Goal: Task Accomplishment & Management: Manage account settings

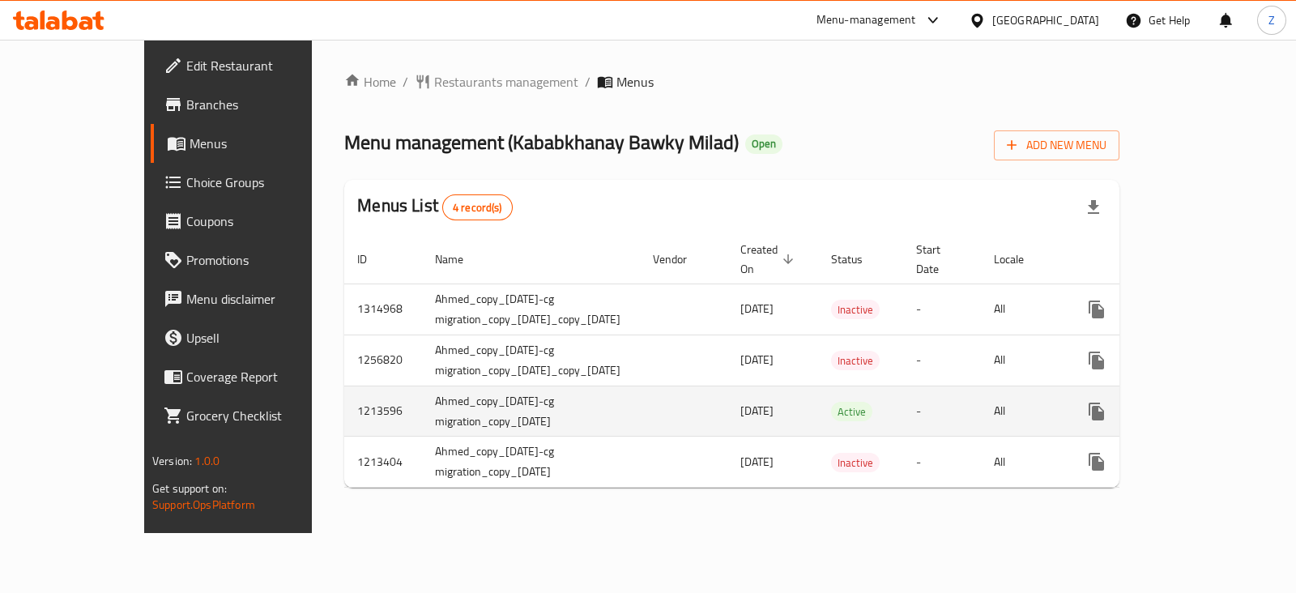
click at [1223, 402] on icon "enhanced table" at bounding box center [1213, 411] width 19 height 19
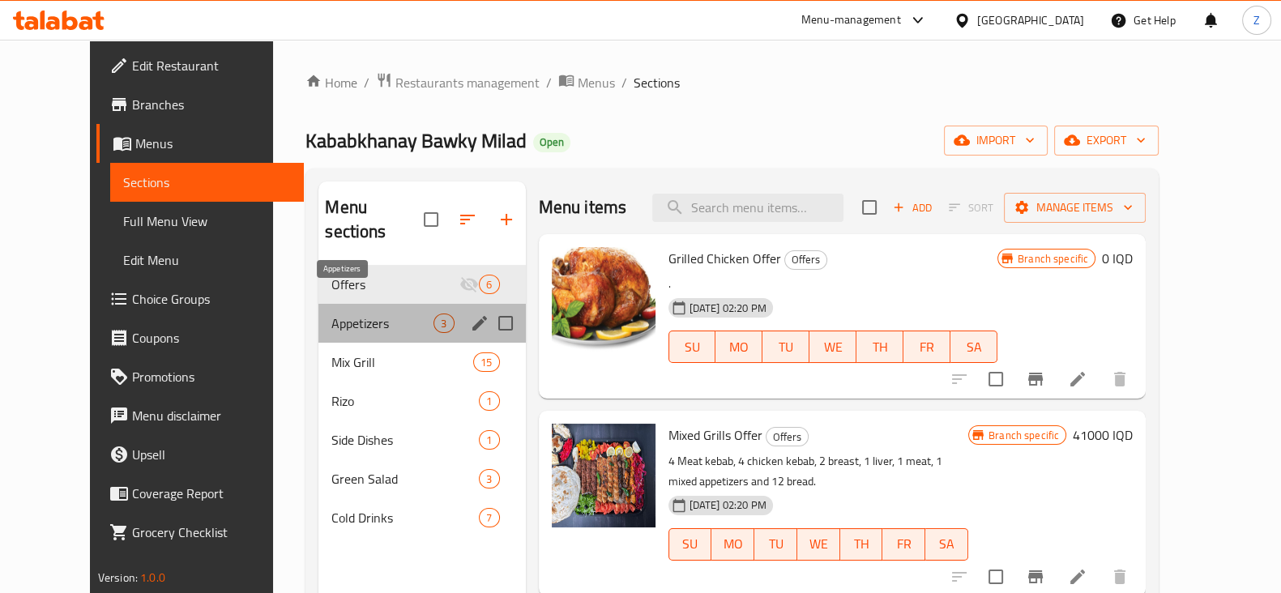
click at [331, 313] on span "Appetizers" at bounding box center [382, 322] width 102 height 19
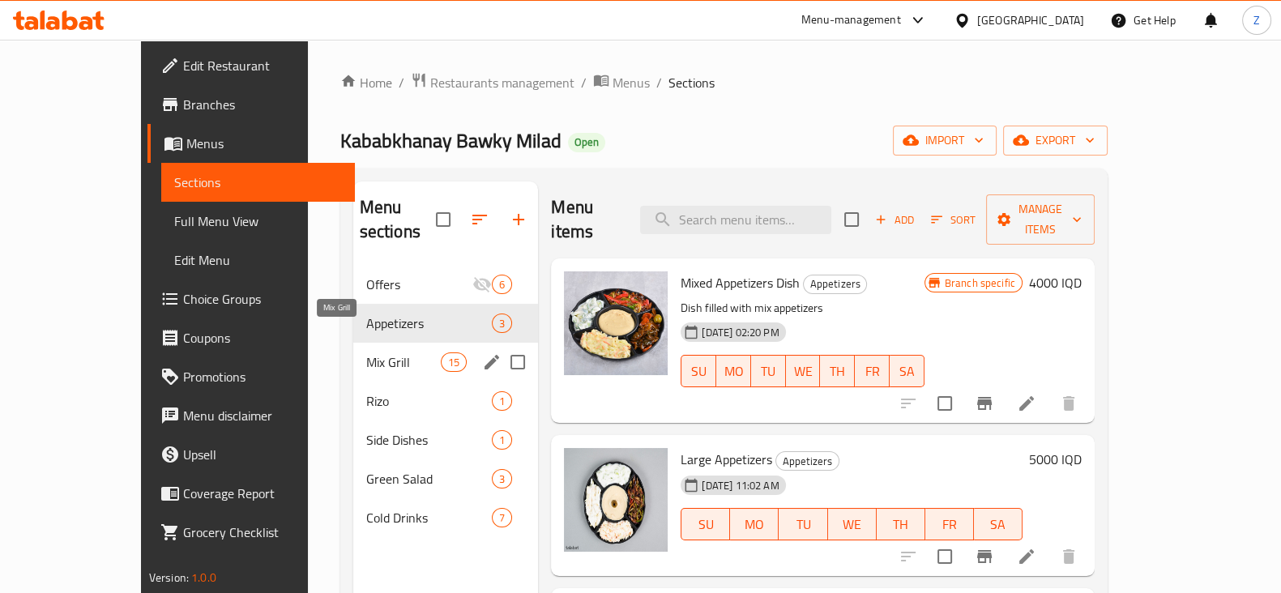
click at [366, 352] on span "Mix Grill" at bounding box center [403, 361] width 75 height 19
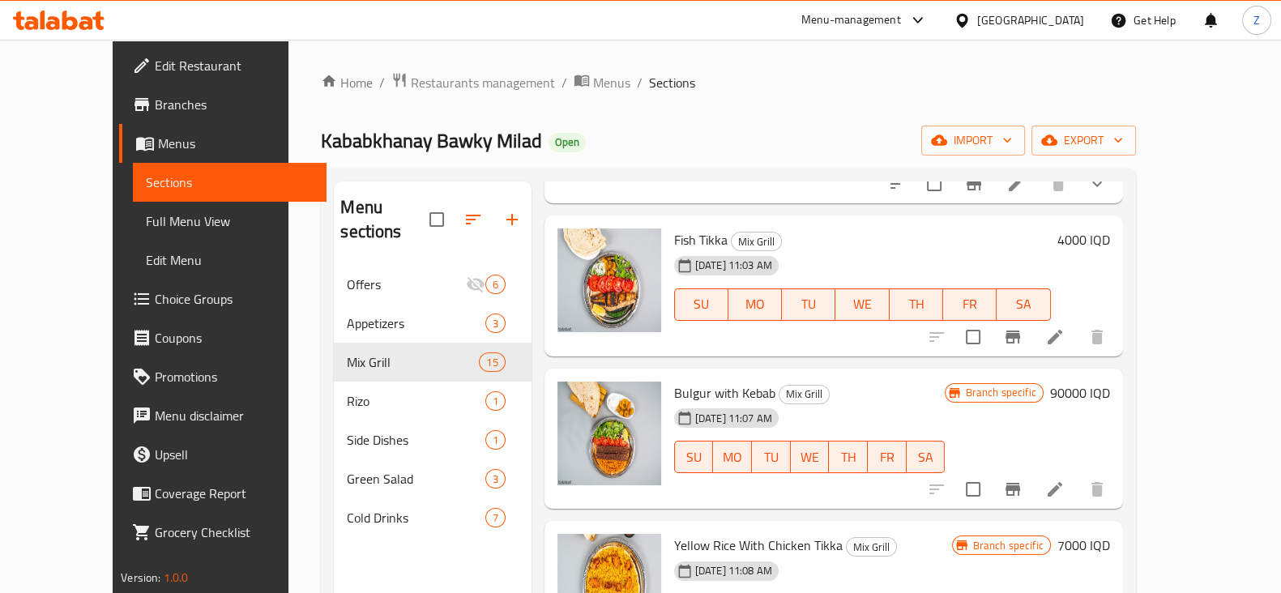
scroll to position [404, 0]
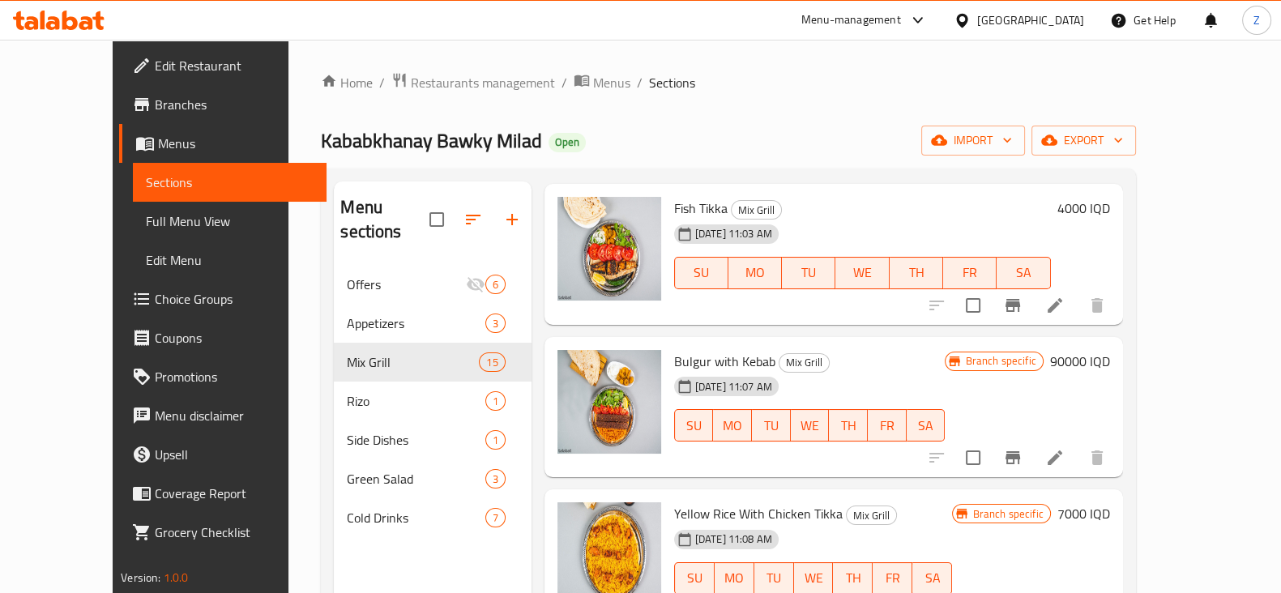
click at [1110, 350] on h6 "90000 IQD" at bounding box center [1080, 361] width 60 height 23
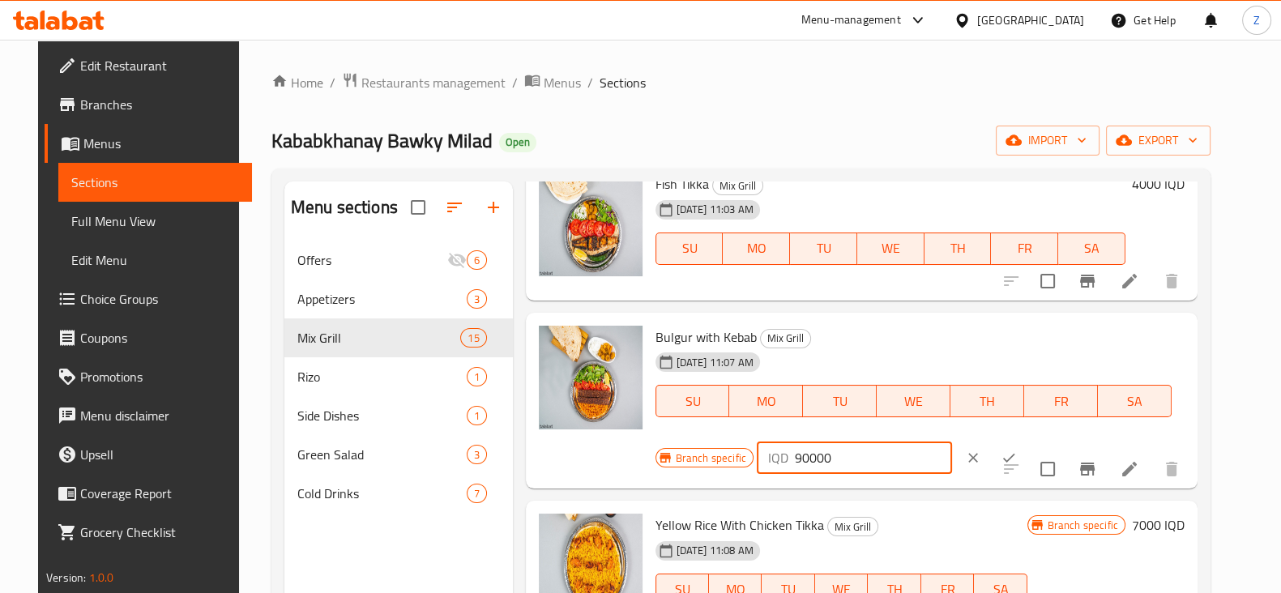
click at [814, 455] on input "90000" at bounding box center [873, 457] width 157 height 32
type input "9000"
click at [1000, 452] on icon "ok" at bounding box center [1008, 458] width 16 height 16
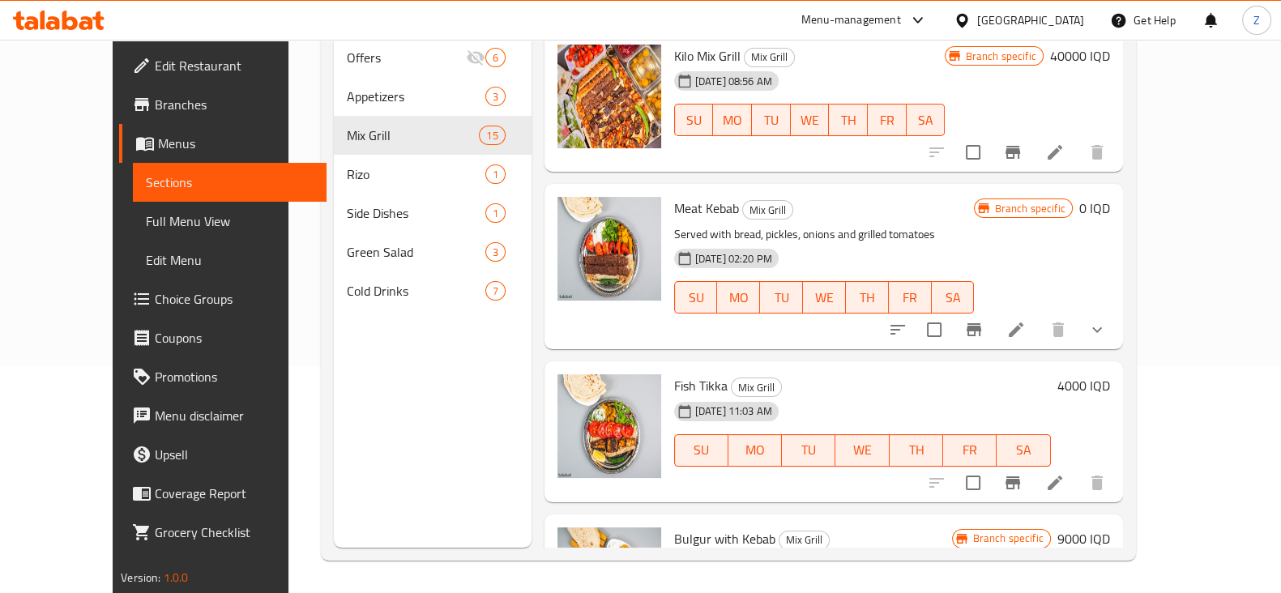
scroll to position [126, 0]
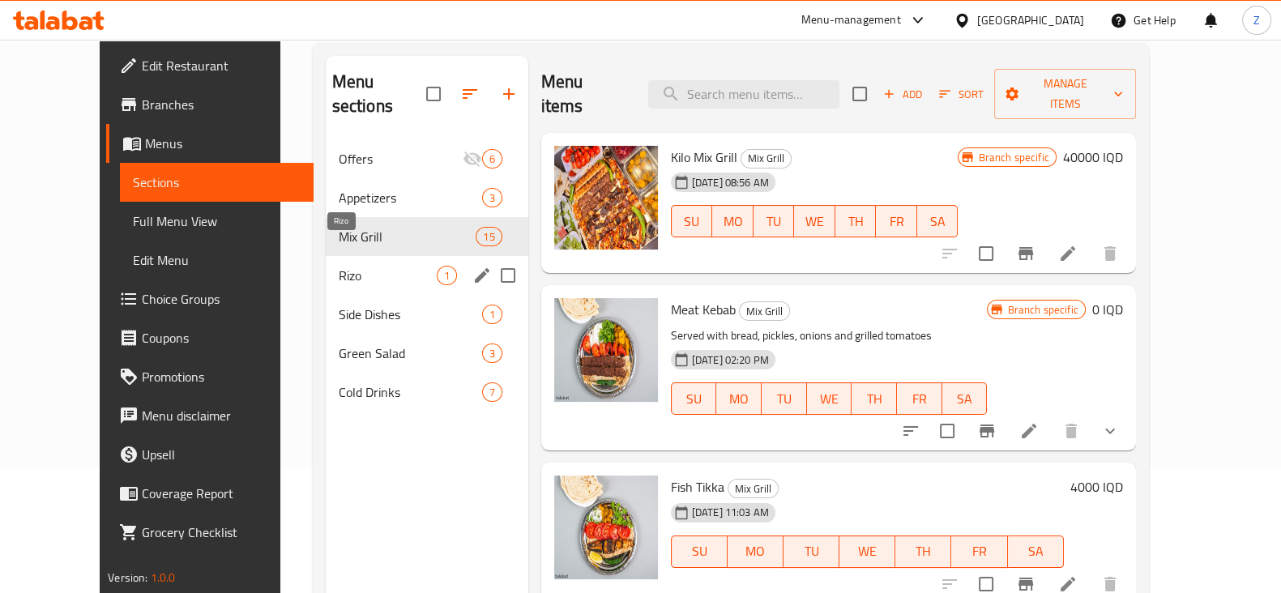
click at [339, 266] on span "Rizo" at bounding box center [388, 275] width 98 height 19
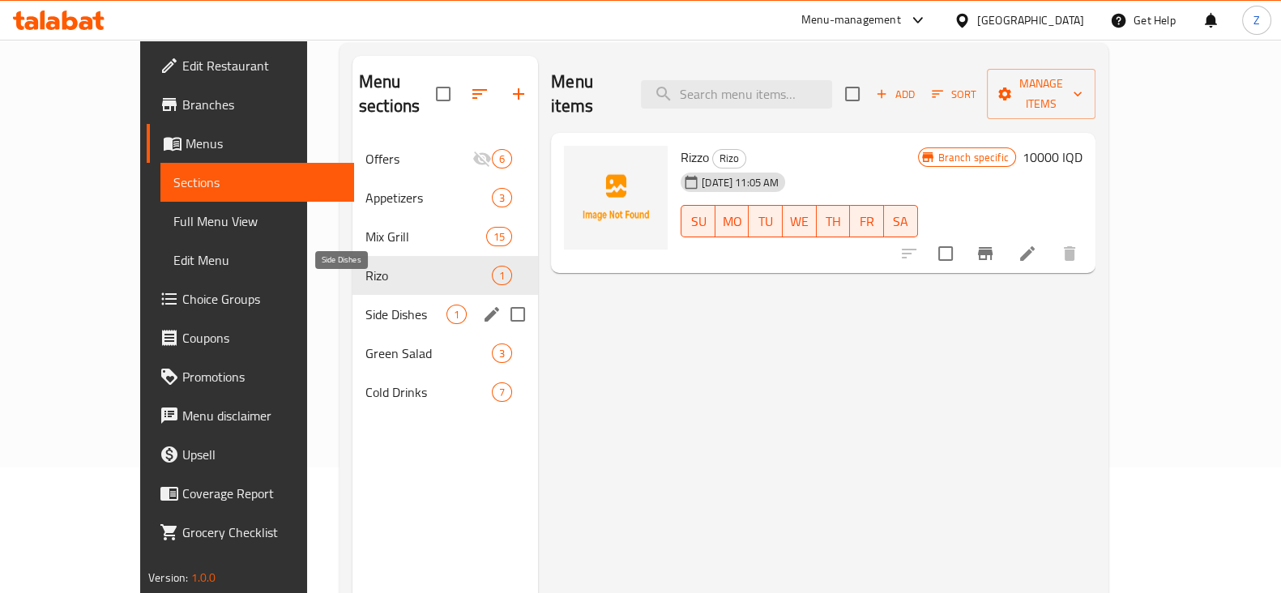
click at [365, 305] on span "Side Dishes" at bounding box center [405, 314] width 81 height 19
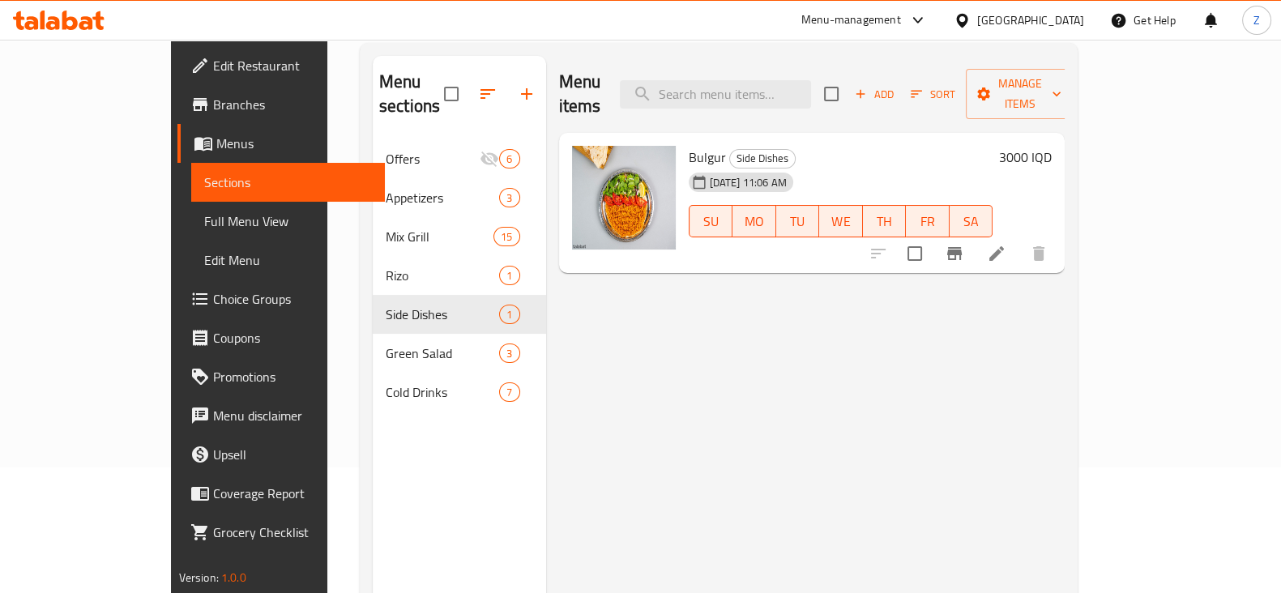
click at [1051, 146] on h6 "3000 IQD" at bounding box center [1025, 157] width 53 height 23
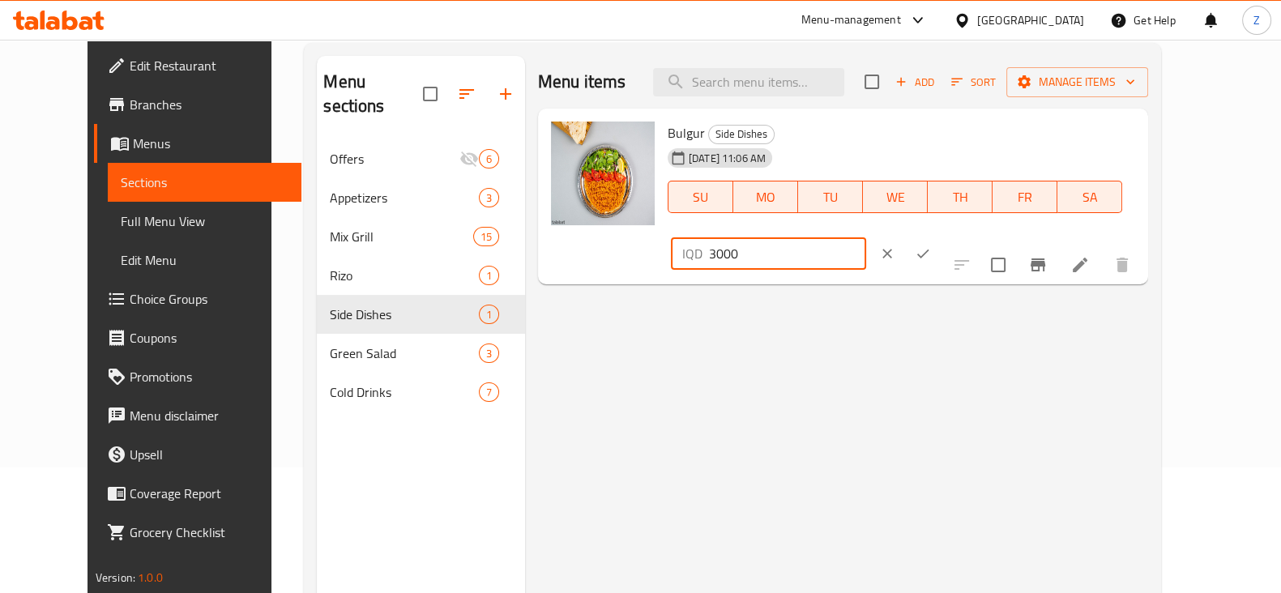
click at [866, 237] on input "3000" at bounding box center [787, 253] width 157 height 32
type input "2500"
click at [931, 245] on icon "ok" at bounding box center [922, 253] width 16 height 16
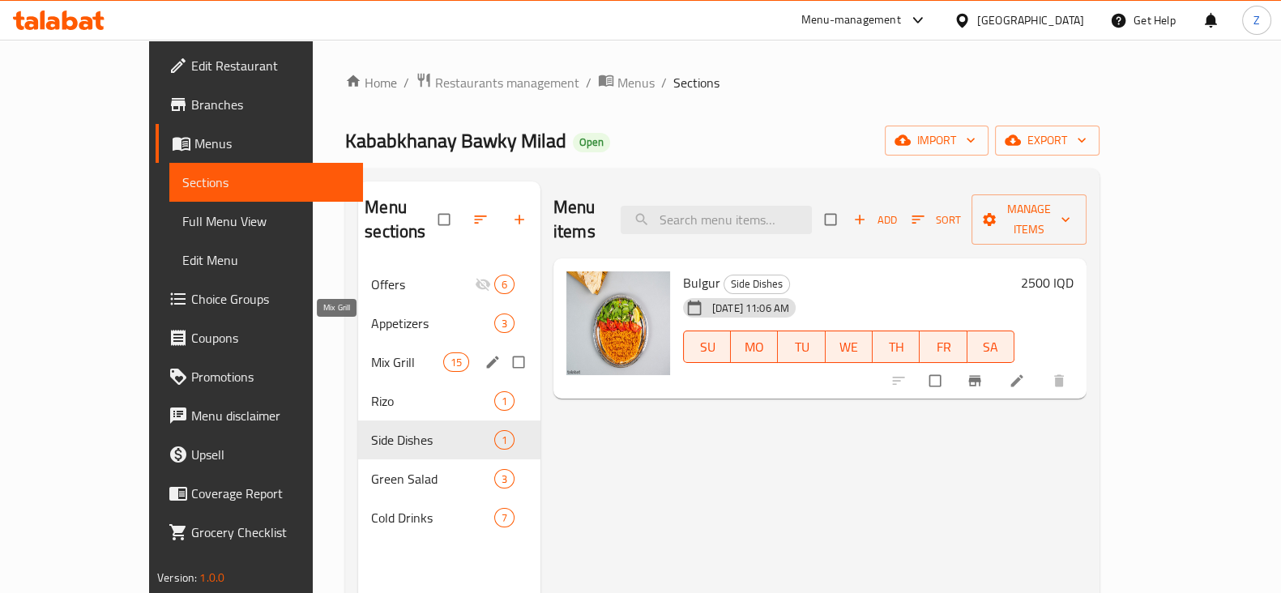
click at [371, 352] on span "Mix Grill" at bounding box center [406, 361] width 71 height 19
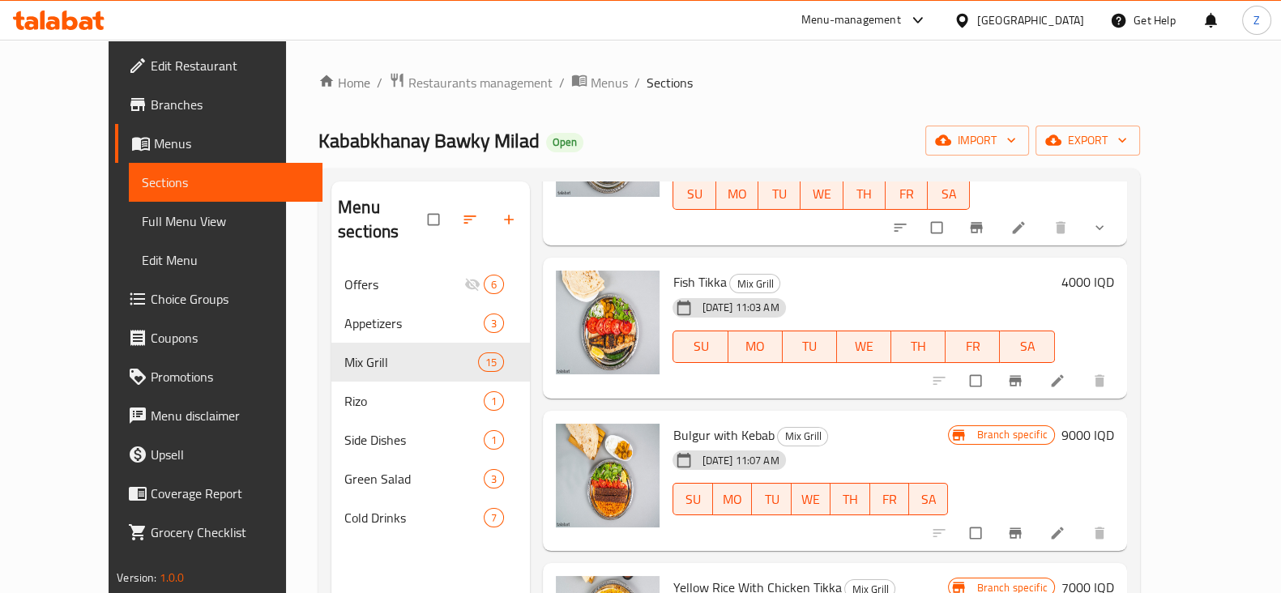
scroll to position [404, 0]
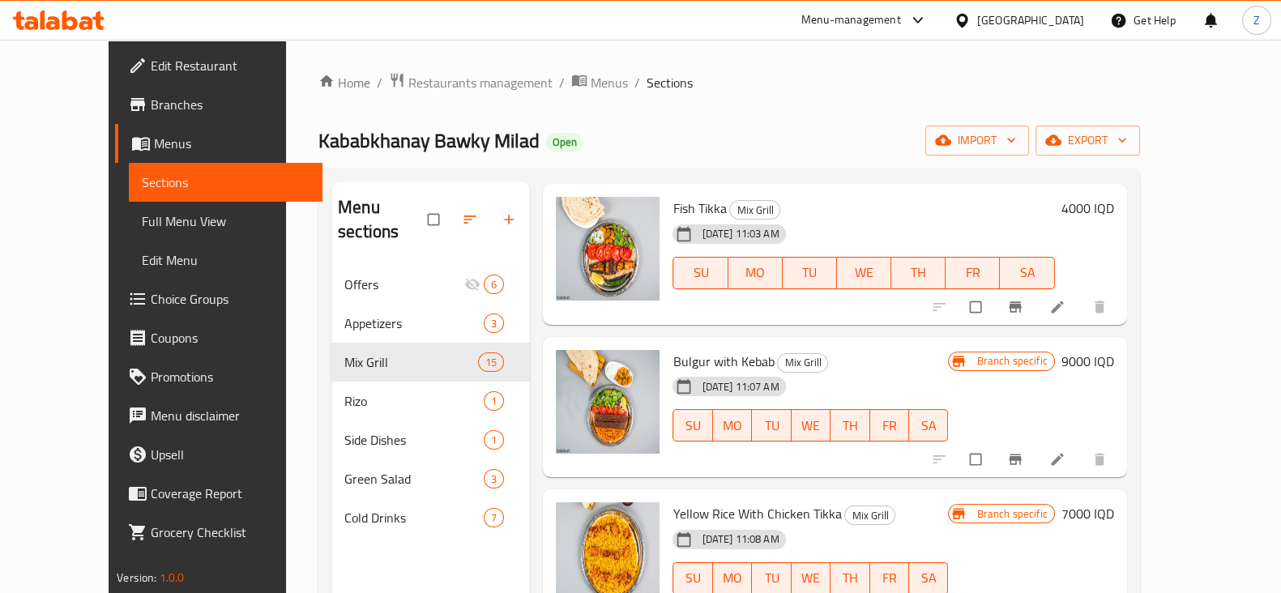
click at [1114, 350] on h6 "9000 IQD" at bounding box center [1087, 361] width 53 height 23
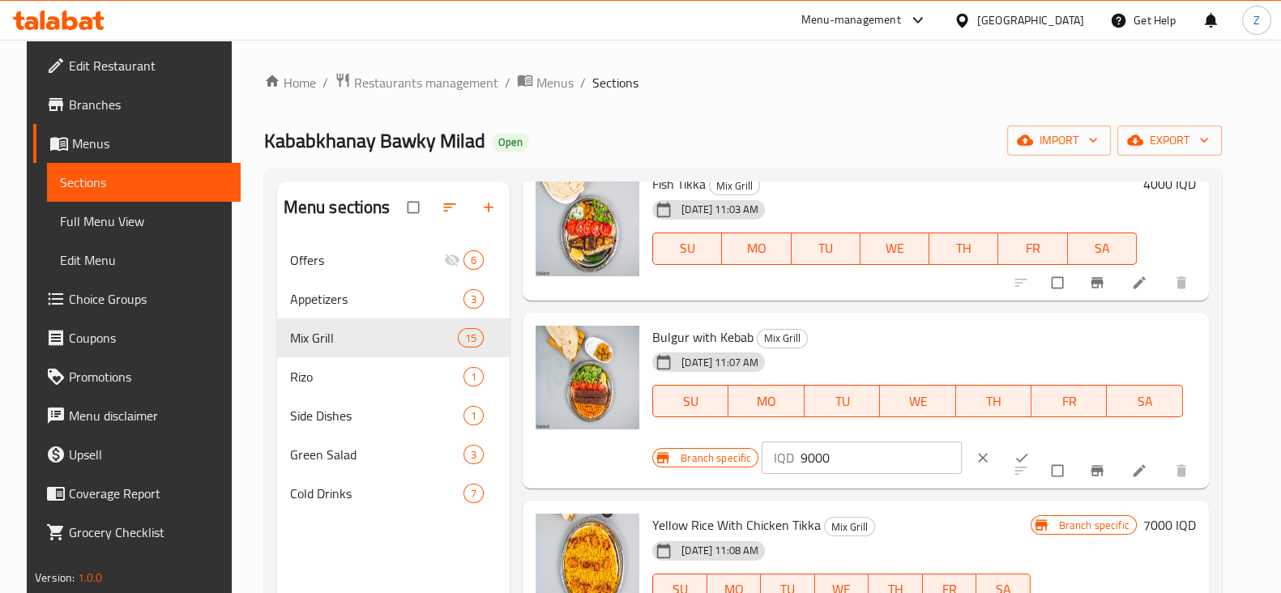
click at [1013, 454] on icon "ok" at bounding box center [1021, 458] width 16 height 16
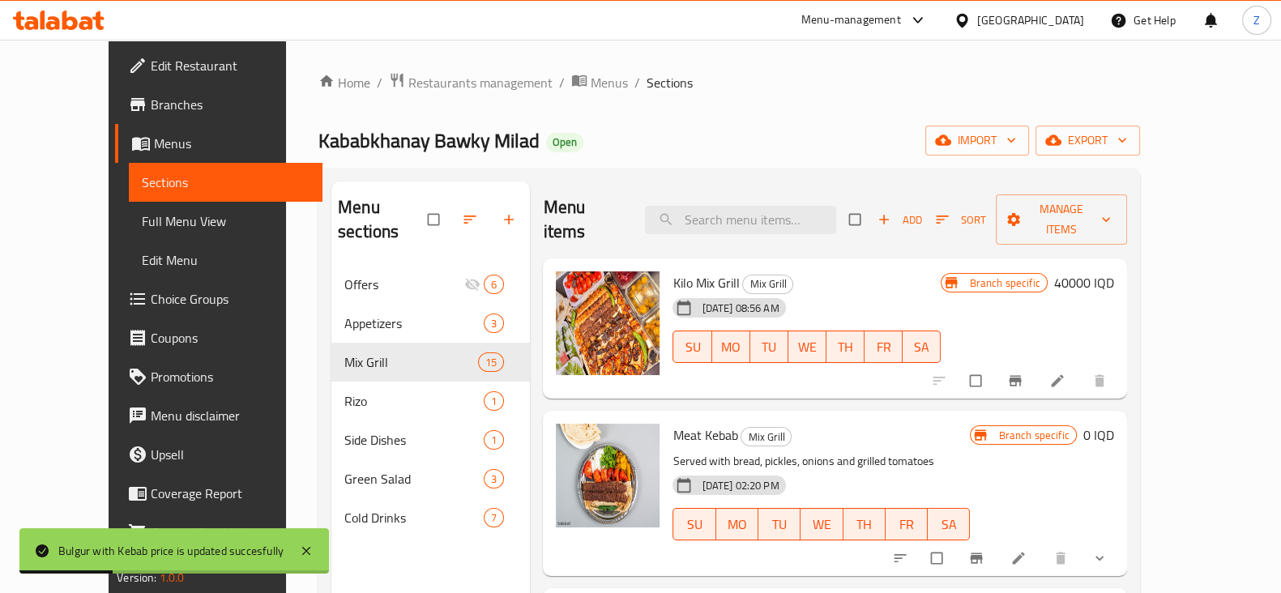
scroll to position [0, 0]
